Goal: Check status: Check status

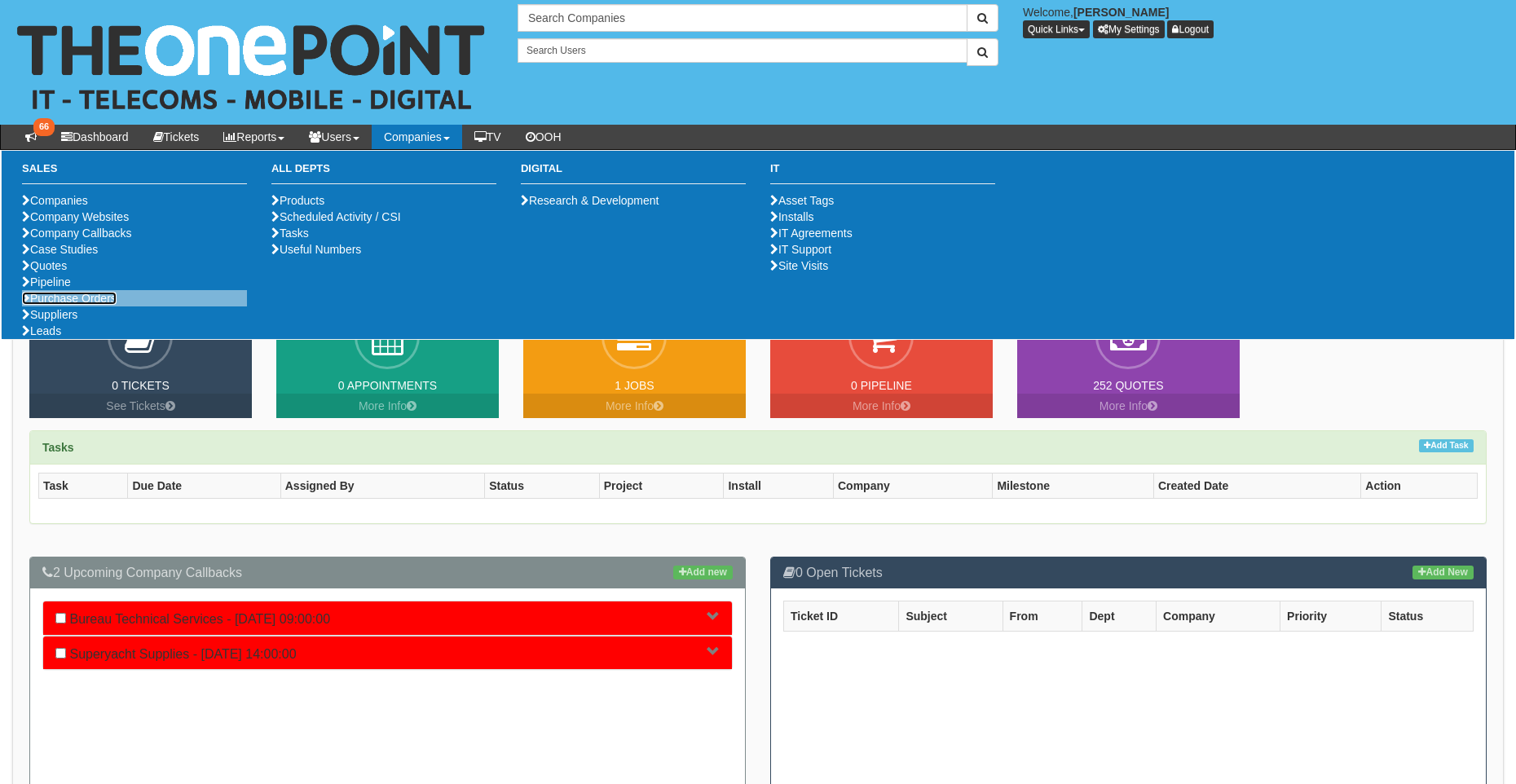
click at [76, 305] on link "Purchase Orders" at bounding box center [69, 297] width 95 height 13
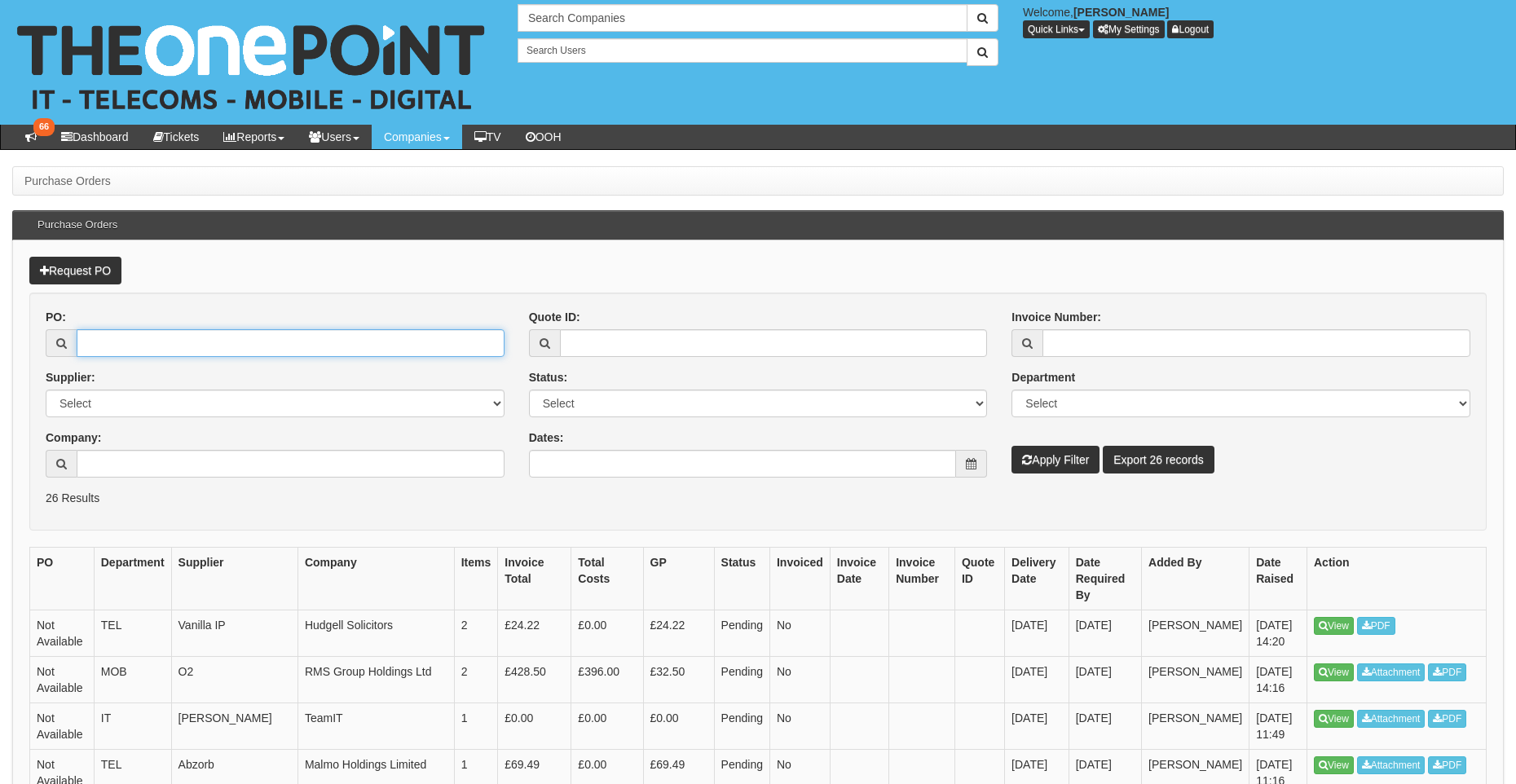
click at [246, 350] on input "PO:" at bounding box center [291, 343] width 428 height 28
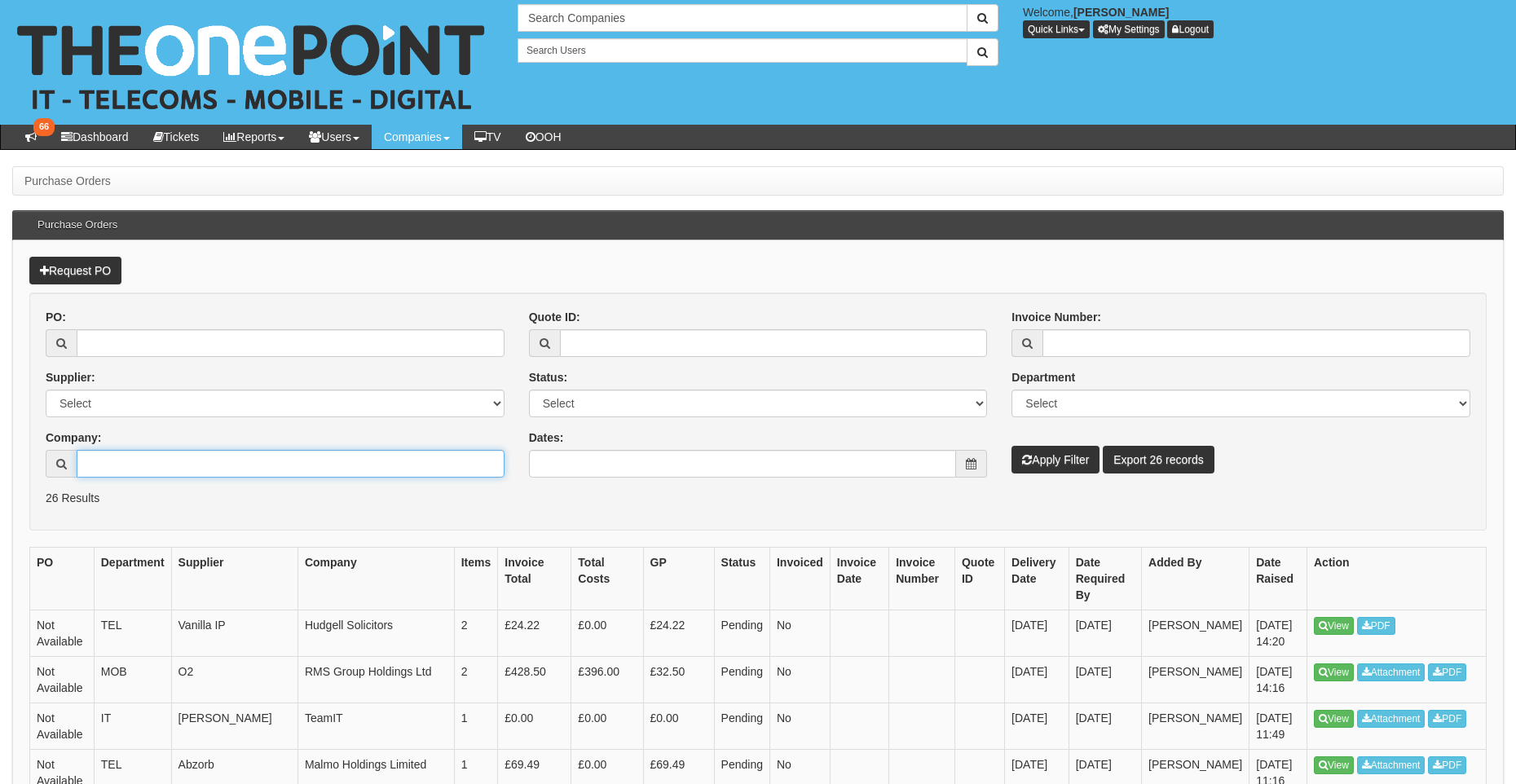
click at [209, 466] on input "Company:" at bounding box center [291, 464] width 428 height 28
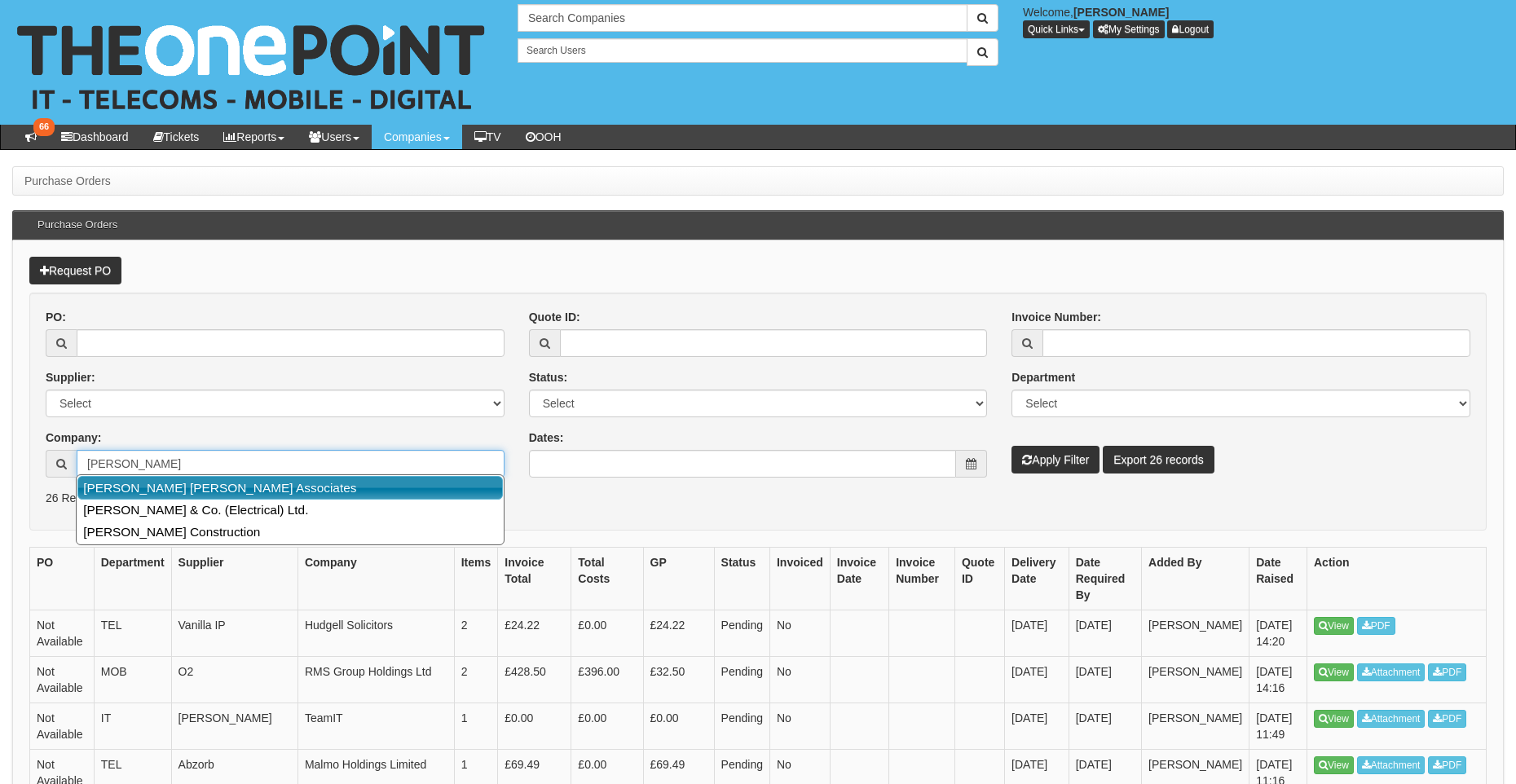
click at [216, 490] on link "[PERSON_NAME] [PERSON_NAME] Associates" at bounding box center [291, 488] width 426 height 24
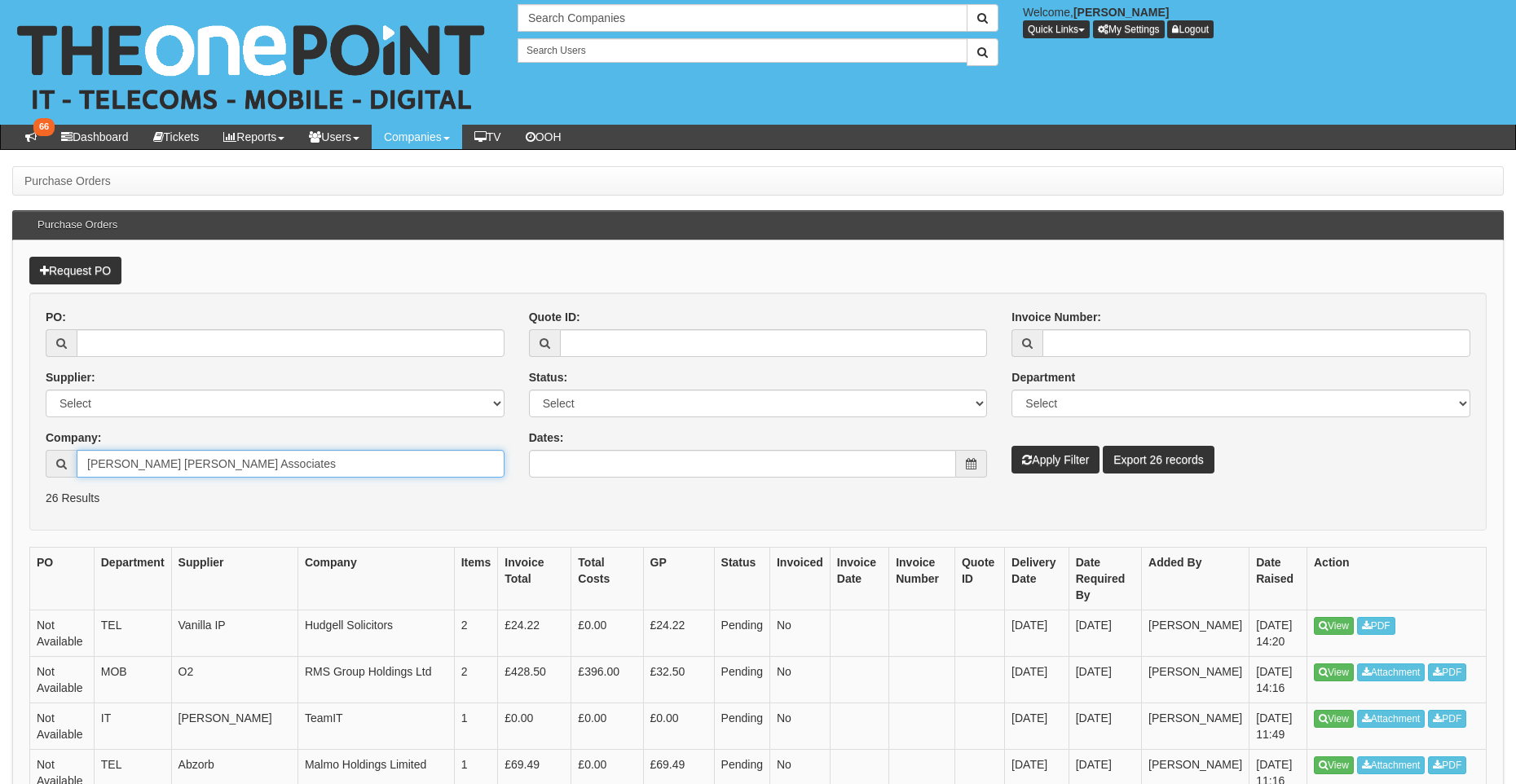
type input "[PERSON_NAME] [PERSON_NAME] Associates"
click at [1056, 460] on button "Apply Filter" at bounding box center [1055, 460] width 88 height 28
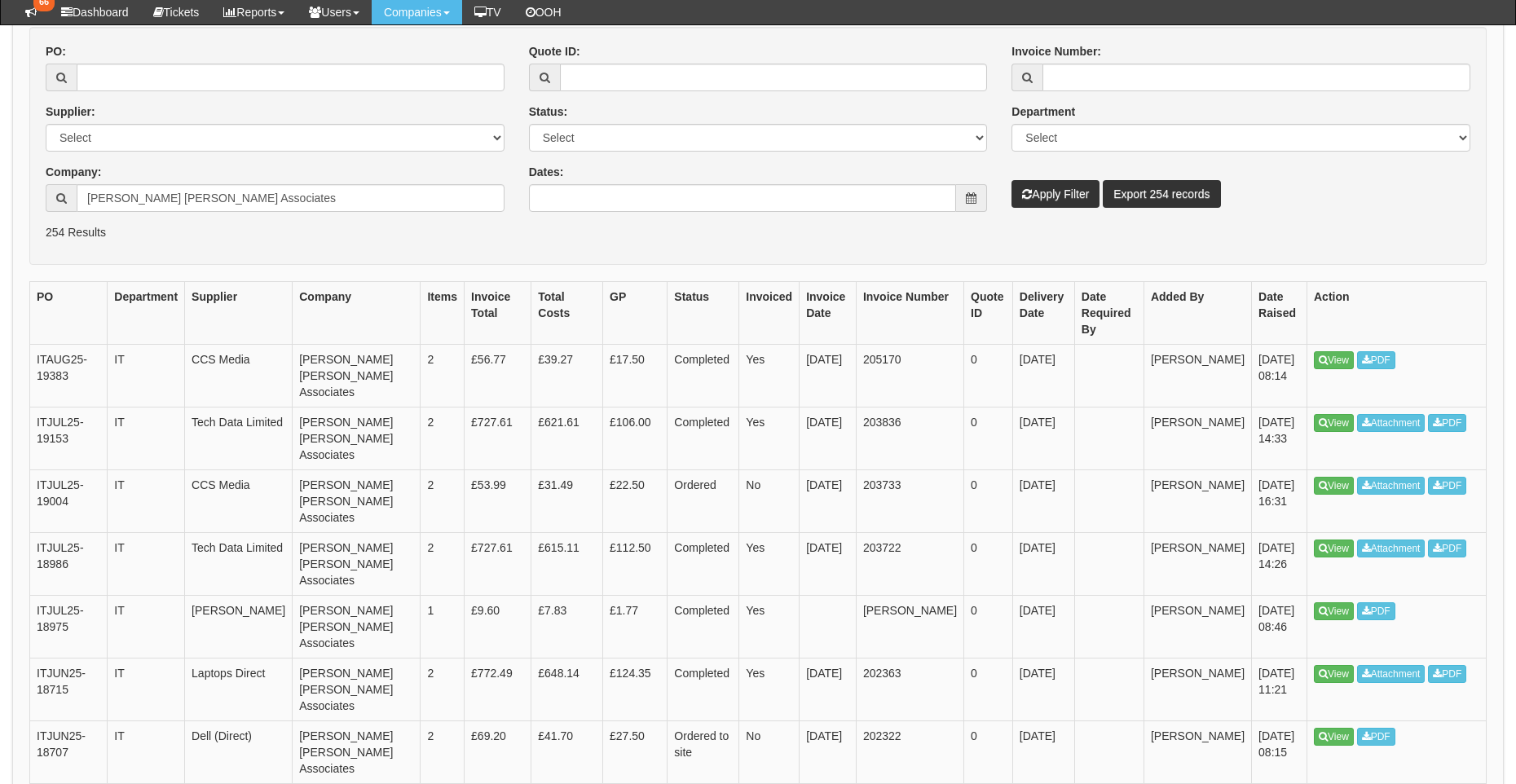
scroll to position [248, 0]
